Goal: Task Accomplishment & Management: Use online tool/utility

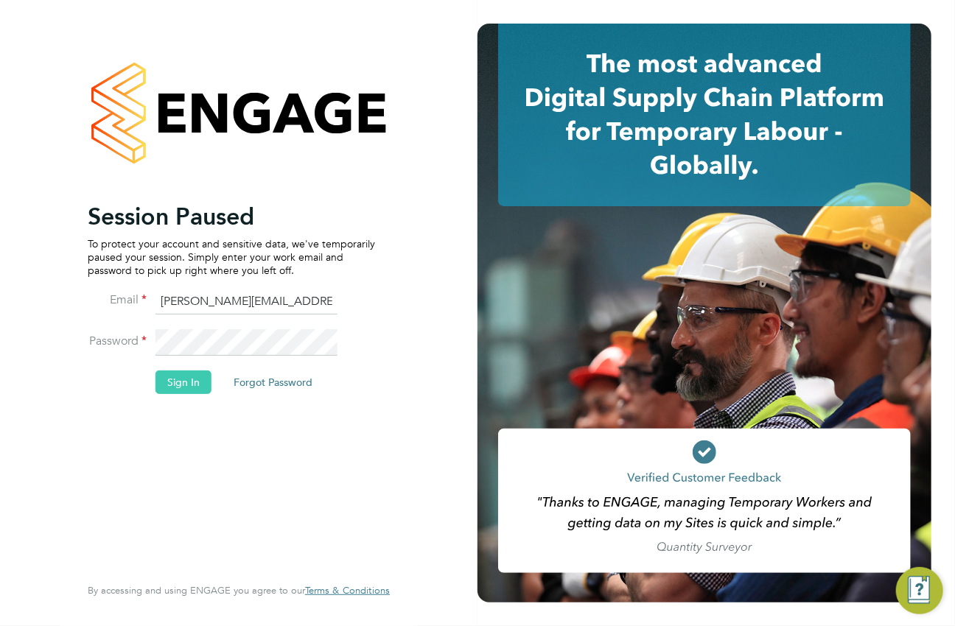
click at [182, 382] on button "Sign In" at bounding box center [183, 383] width 56 height 24
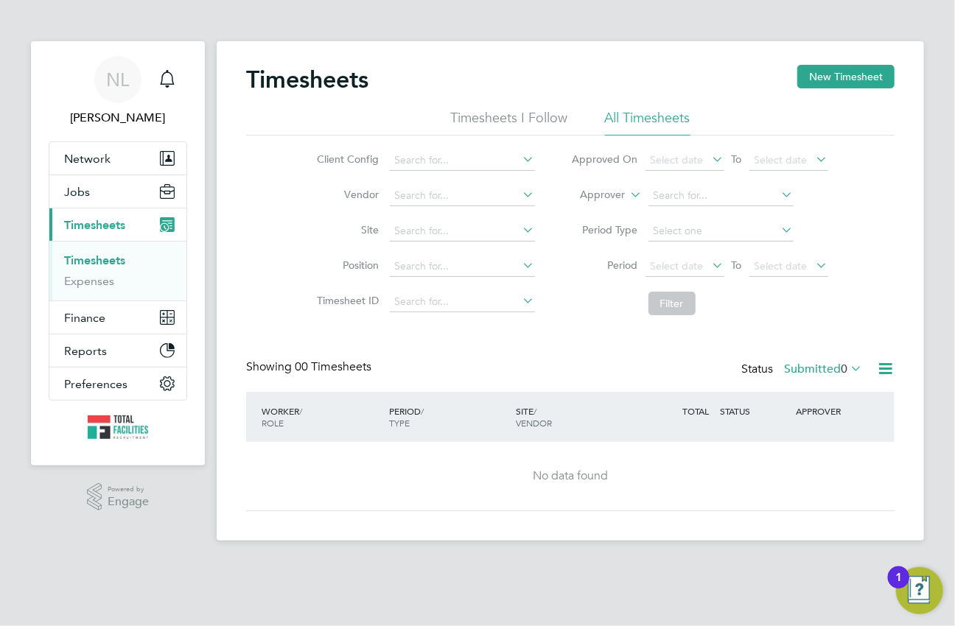
click at [518, 18] on app-barbie "Timesheets New Timesheet Timesheets I Follow All Timesheets Client Config Vendo…" at bounding box center [570, 270] width 707 height 541
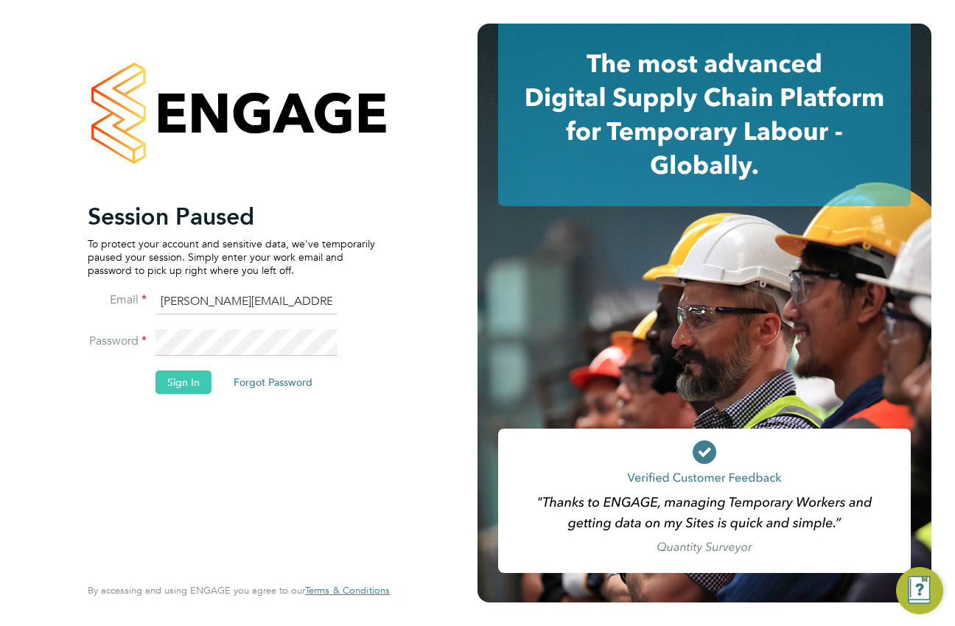
click at [176, 383] on button "Sign In" at bounding box center [183, 383] width 56 height 24
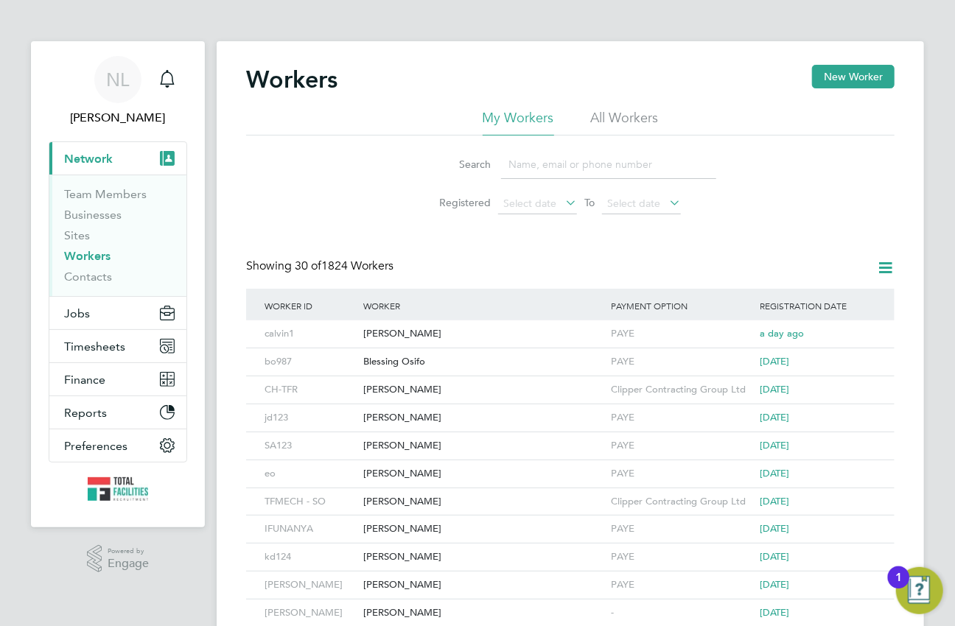
click at [352, 65] on div "Workers New Worker" at bounding box center [570, 87] width 648 height 44
